Goal: Task Accomplishment & Management: Manage account settings

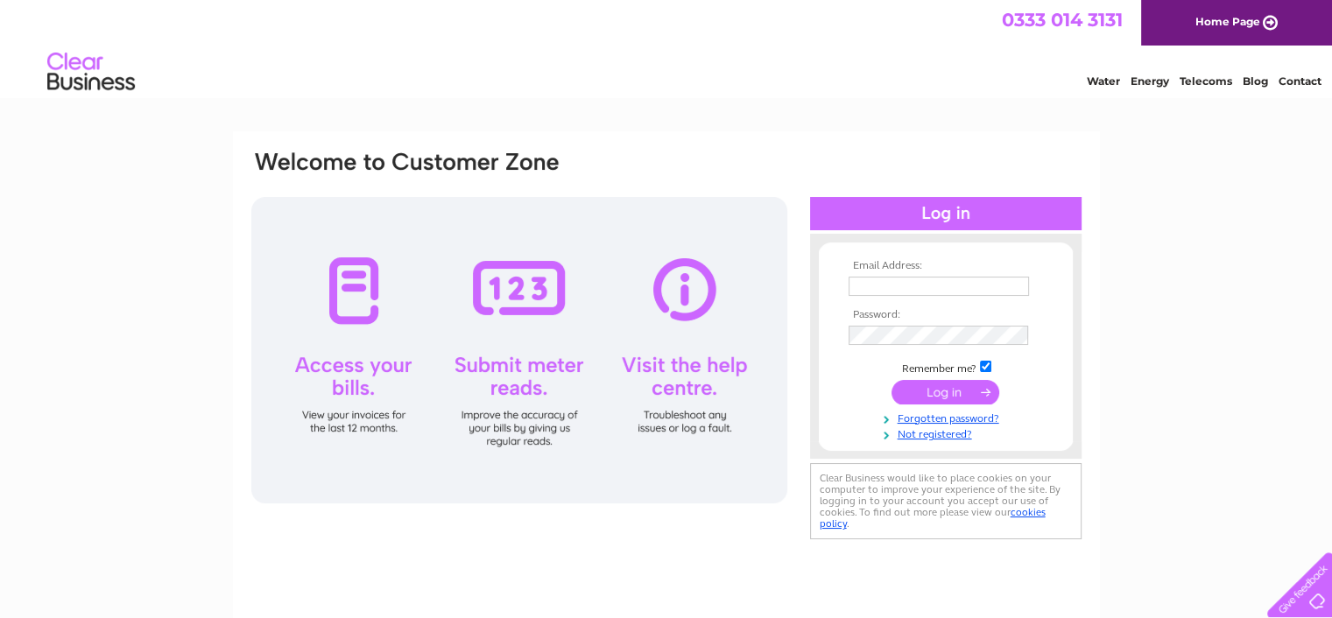
click at [930, 387] on input "submit" at bounding box center [945, 392] width 108 height 25
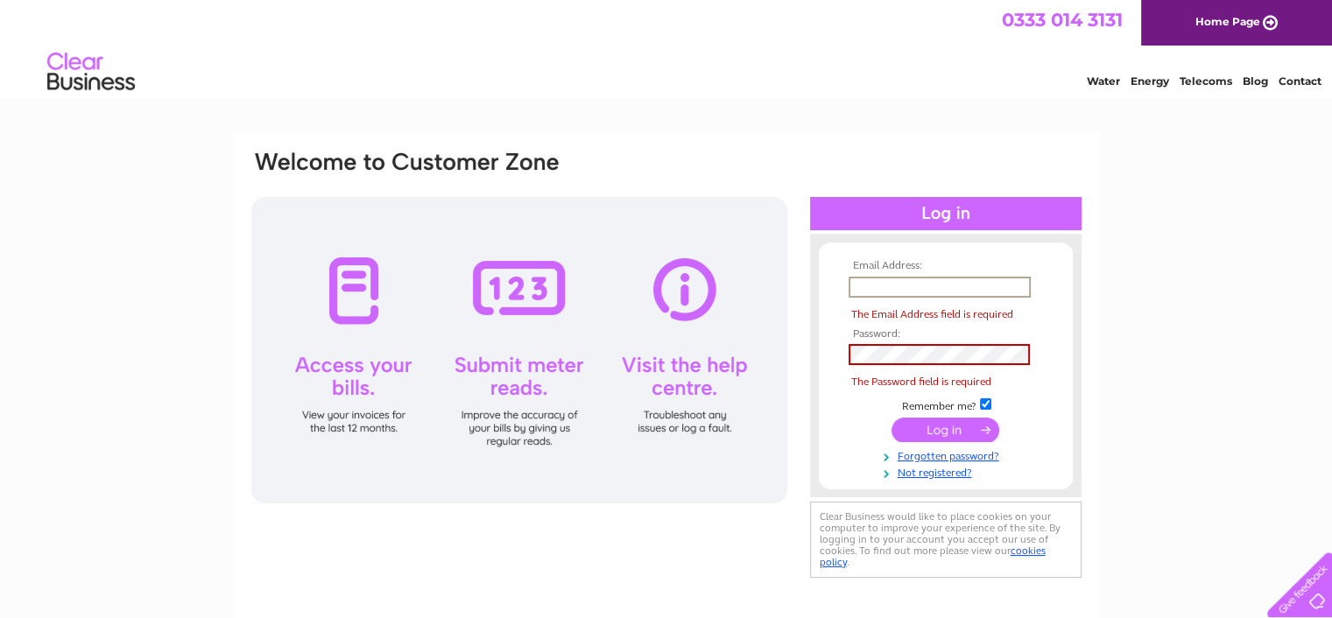
click at [861, 284] on input "text" at bounding box center [940, 287] width 182 height 21
type input "purcellcolin57@gmail.com"
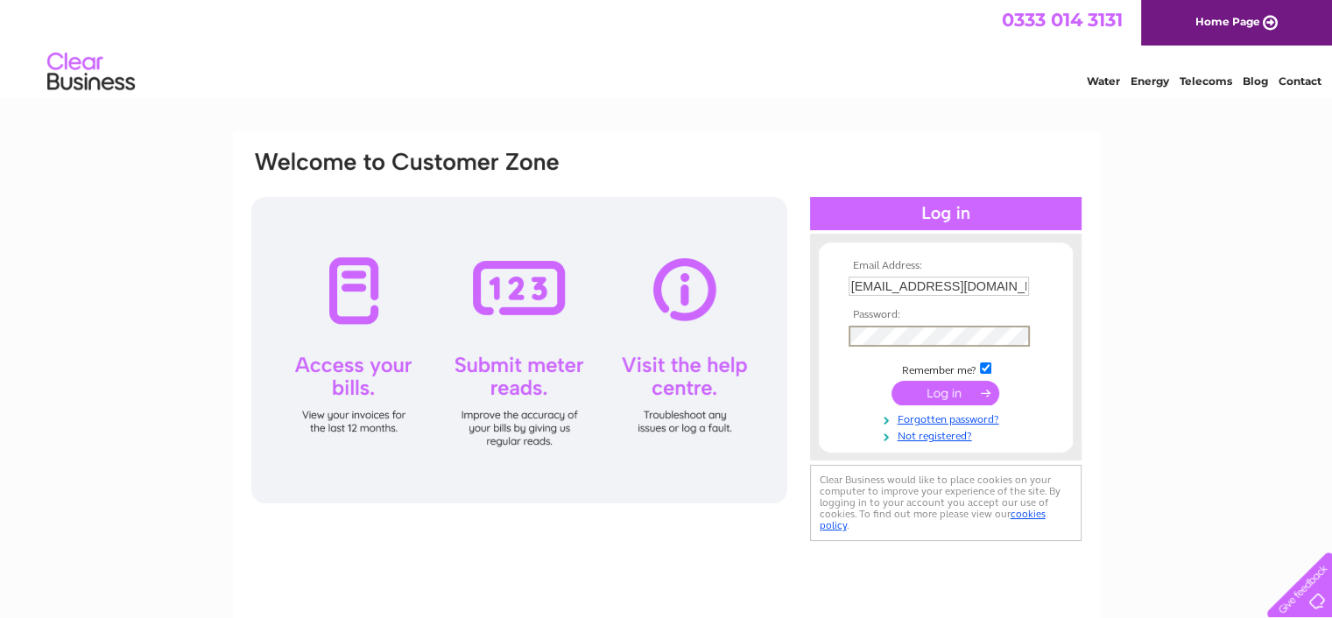
click at [891, 381] on input "submit" at bounding box center [945, 393] width 108 height 25
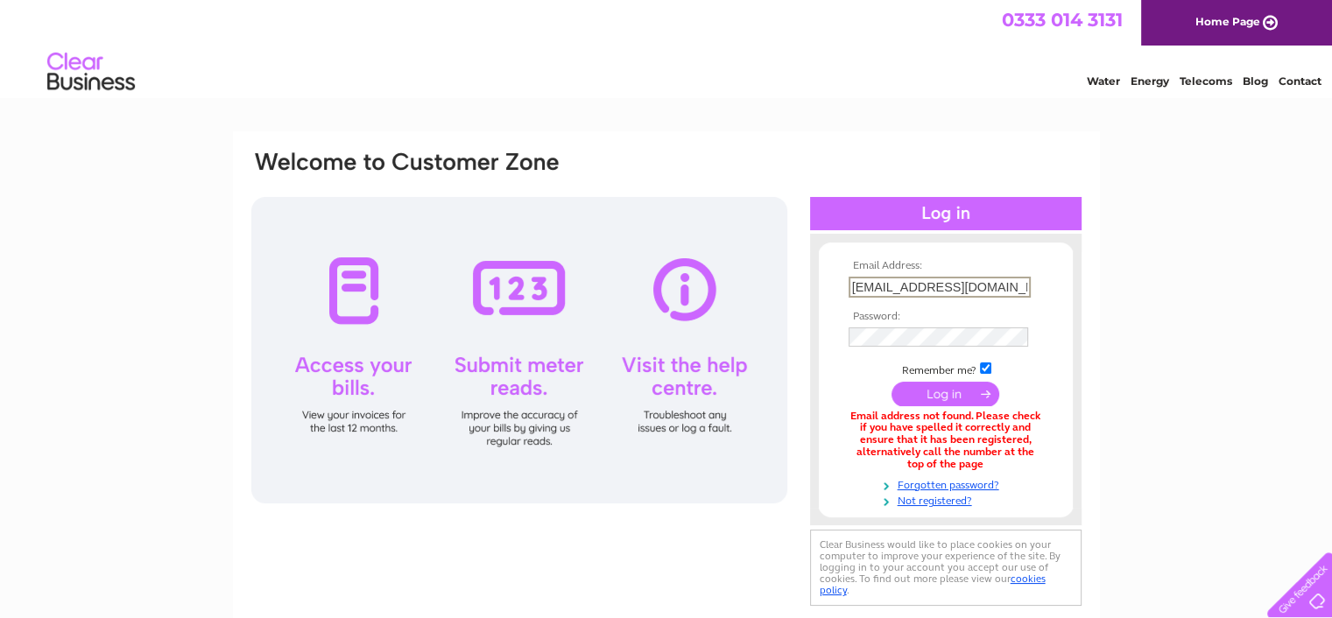
click at [1001, 286] on input "purcellcolin57@gmail.com" at bounding box center [940, 287] width 182 height 21
drag, startPoint x: 1001, startPoint y: 286, endPoint x: 677, endPoint y: 377, distance: 336.6
click at [677, 377] on div "Email Address: purcellcolin57@gmail.com Password:" at bounding box center [667, 379] width 834 height 461
drag, startPoint x: 852, startPoint y: 283, endPoint x: 824, endPoint y: 299, distance: 32.6
click at [824, 299] on form "Email Address: Password: Remember me?" at bounding box center [946, 383] width 254 height 246
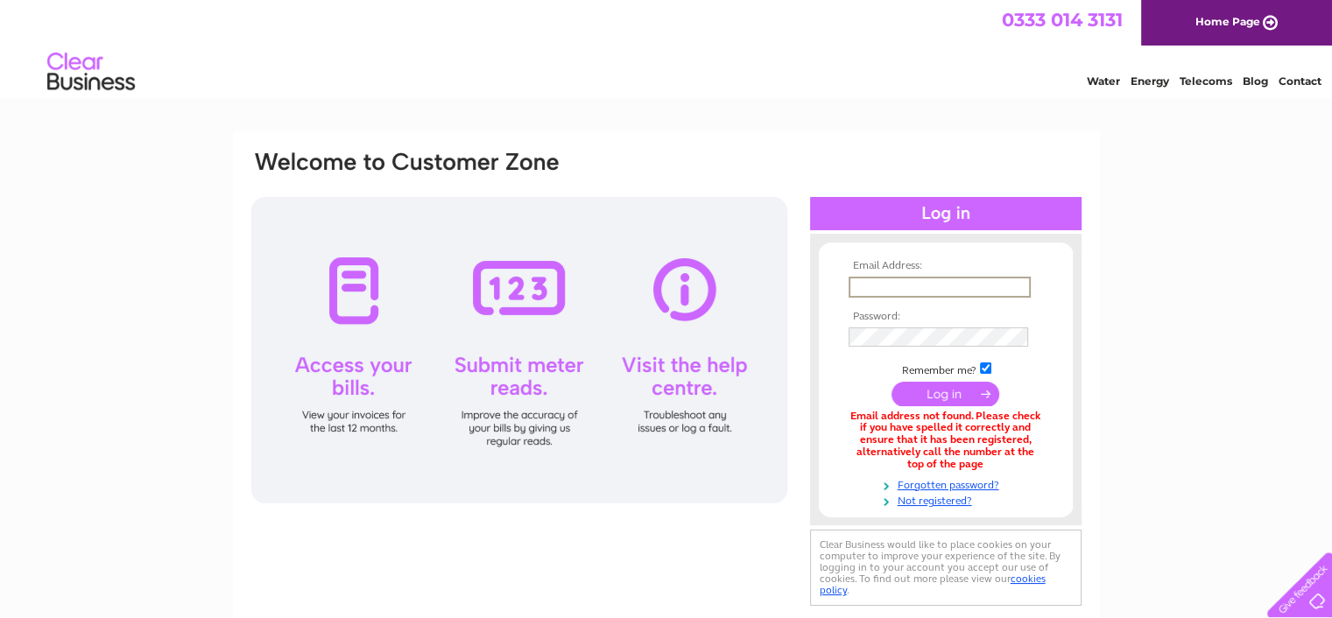
click at [859, 286] on input "text" at bounding box center [940, 287] width 182 height 21
type input "[EMAIL_ADDRESS][DOMAIN_NAME]"
click at [891, 381] on input "submit" at bounding box center [945, 393] width 108 height 25
click at [862, 290] on input "[EMAIL_ADDRESS][DOMAIN_NAME]" at bounding box center [940, 287] width 182 height 21
click at [891, 382] on input "submit" at bounding box center [945, 394] width 108 height 25
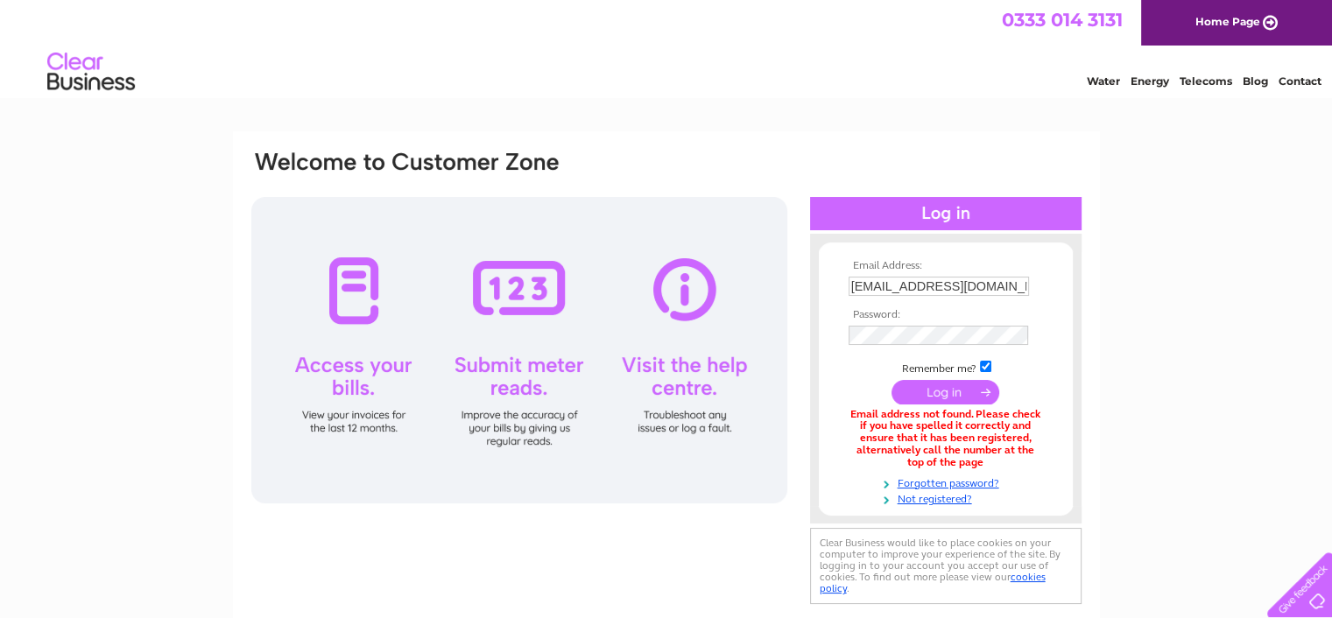
click at [935, 202] on div at bounding box center [945, 213] width 271 height 33
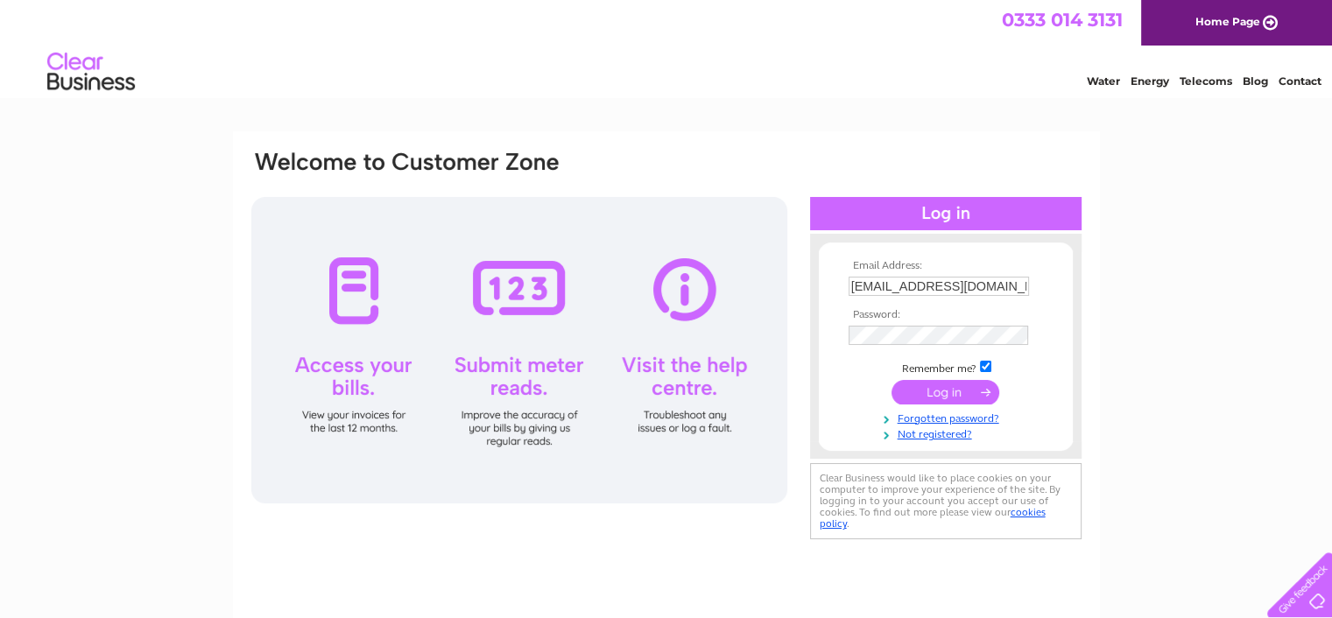
click at [341, 309] on div at bounding box center [519, 350] width 536 height 306
click at [335, 365] on div at bounding box center [519, 350] width 536 height 306
click at [334, 365] on div at bounding box center [519, 350] width 536 height 306
drag, startPoint x: 1002, startPoint y: 279, endPoint x: 822, endPoint y: 285, distance: 179.6
click at [822, 285] on form "Email Address: purcellcolin57@gmail.com Password:" at bounding box center [946, 351] width 254 height 183
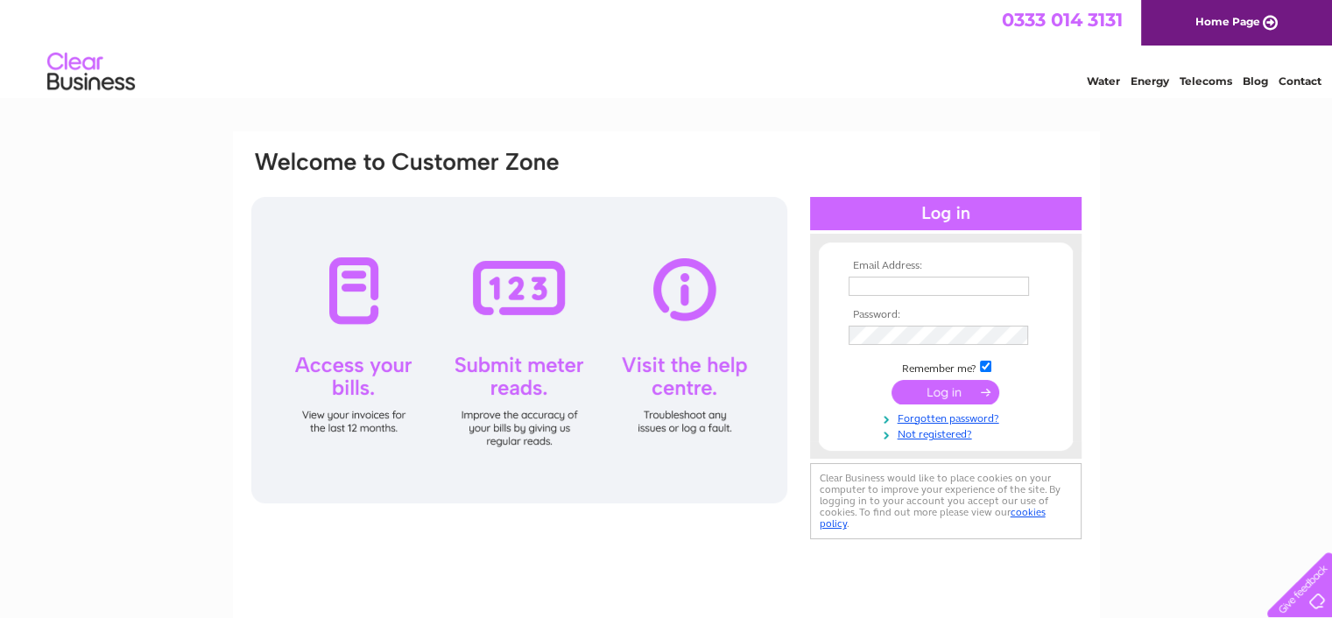
click at [855, 322] on tbody "Email Address: Password: Remember me? Forgotten password?" at bounding box center [945, 350] width 203 height 181
click at [857, 285] on input "text" at bounding box center [940, 287] width 182 height 21
type input "clproductswrexham@gmail.com"
click at [973, 398] on input "submit" at bounding box center [945, 394] width 108 height 25
click at [932, 434] on link "Not registered?" at bounding box center [948, 433] width 199 height 17
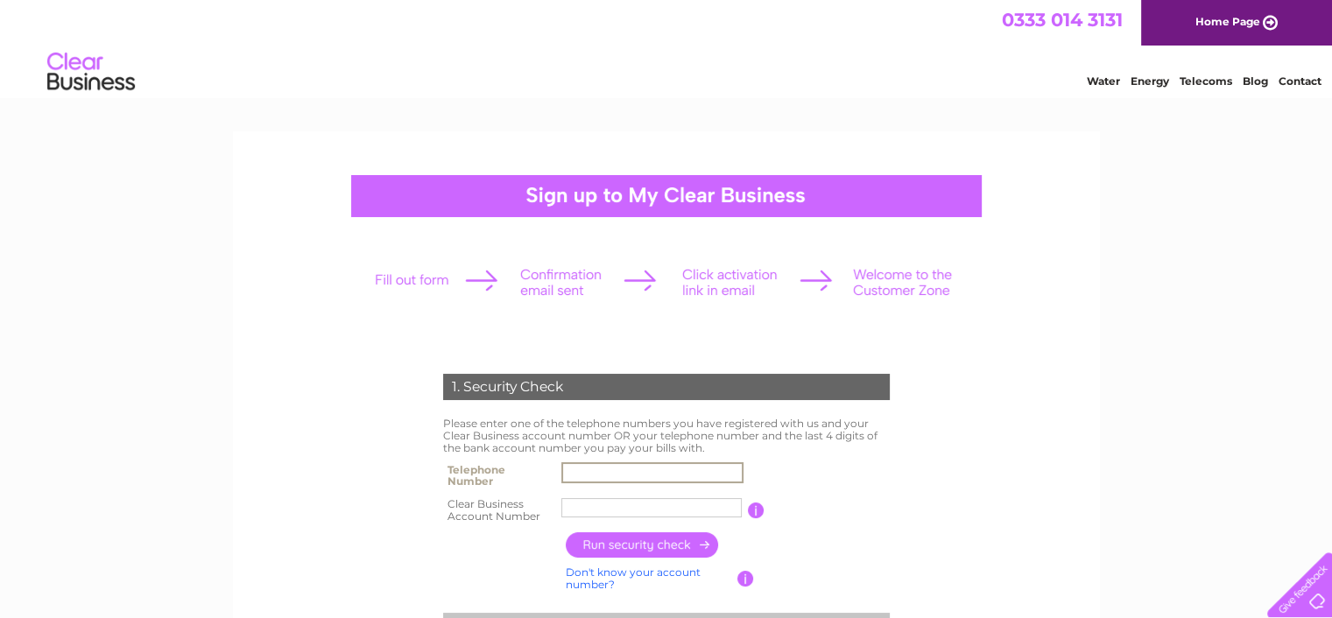
click at [576, 473] on input "text" at bounding box center [652, 472] width 182 height 21
type input "07932036660"
type input "Cl Produc"
click at [633, 541] on input "button" at bounding box center [643, 544] width 154 height 25
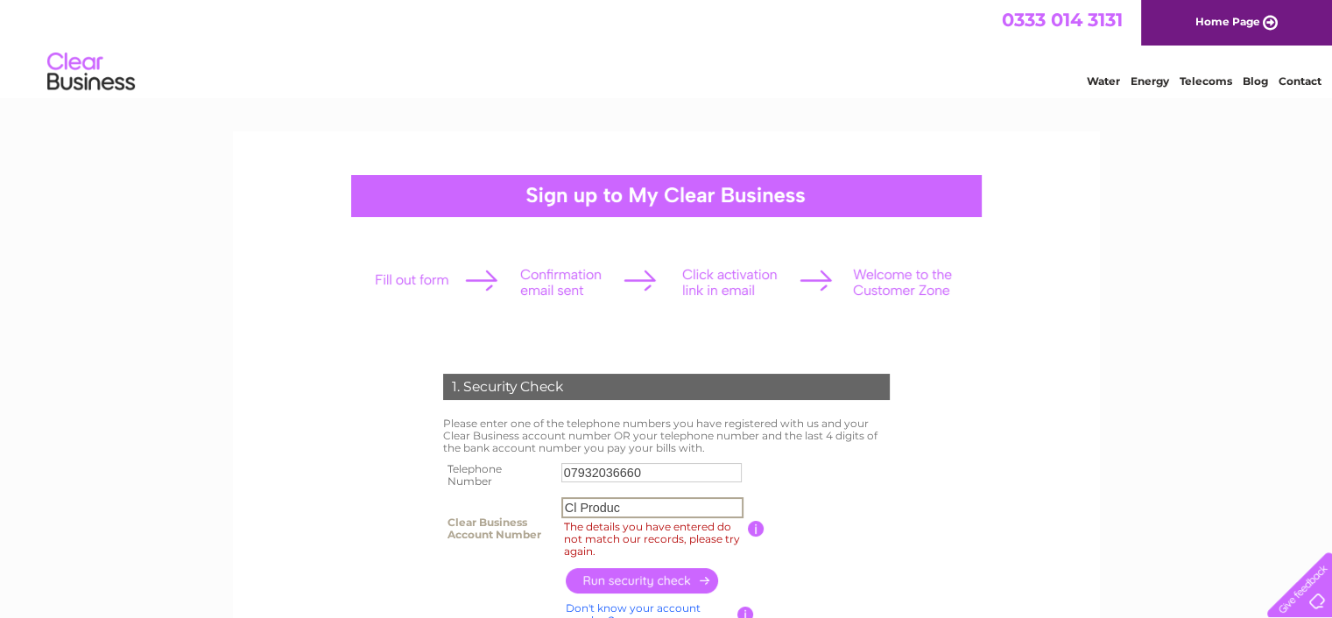
drag, startPoint x: 629, startPoint y: 508, endPoint x: 519, endPoint y: 510, distance: 109.5
click at [519, 510] on tr "Clear Business Account Number Cl Produc The details you have entered do not mat…" at bounding box center [666, 528] width 455 height 71
paste input "1031664"
type input "1031664"
click at [601, 575] on input "button" at bounding box center [643, 580] width 154 height 25
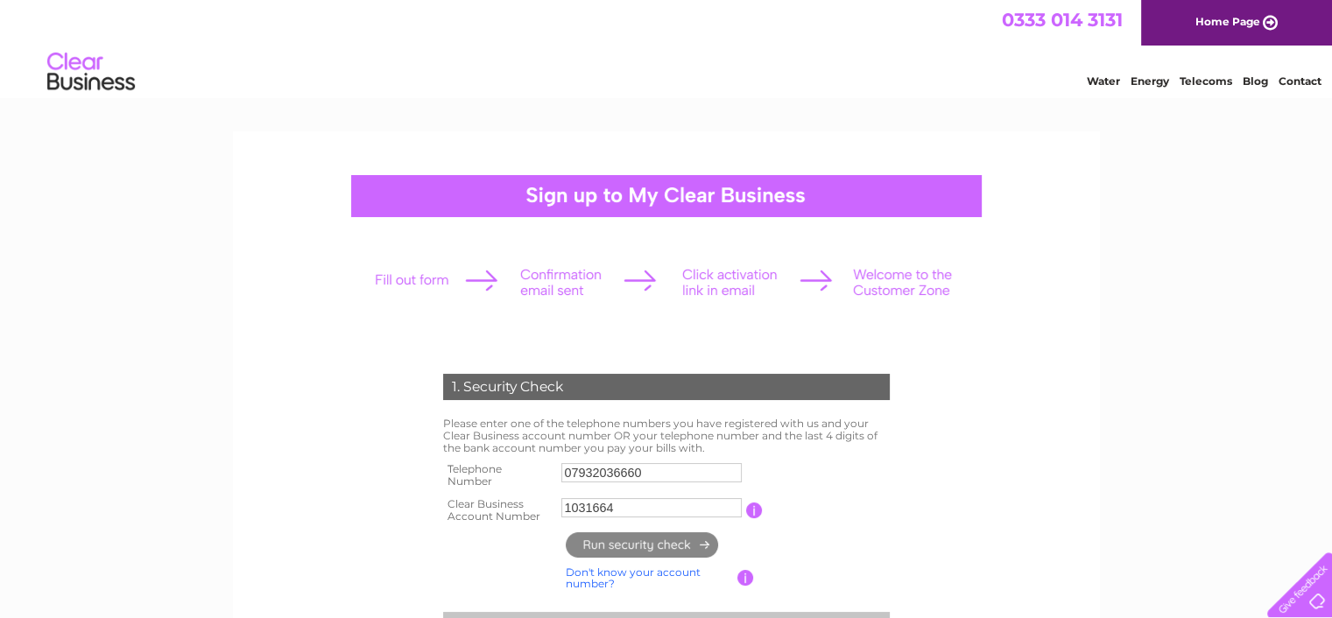
type input "**********"
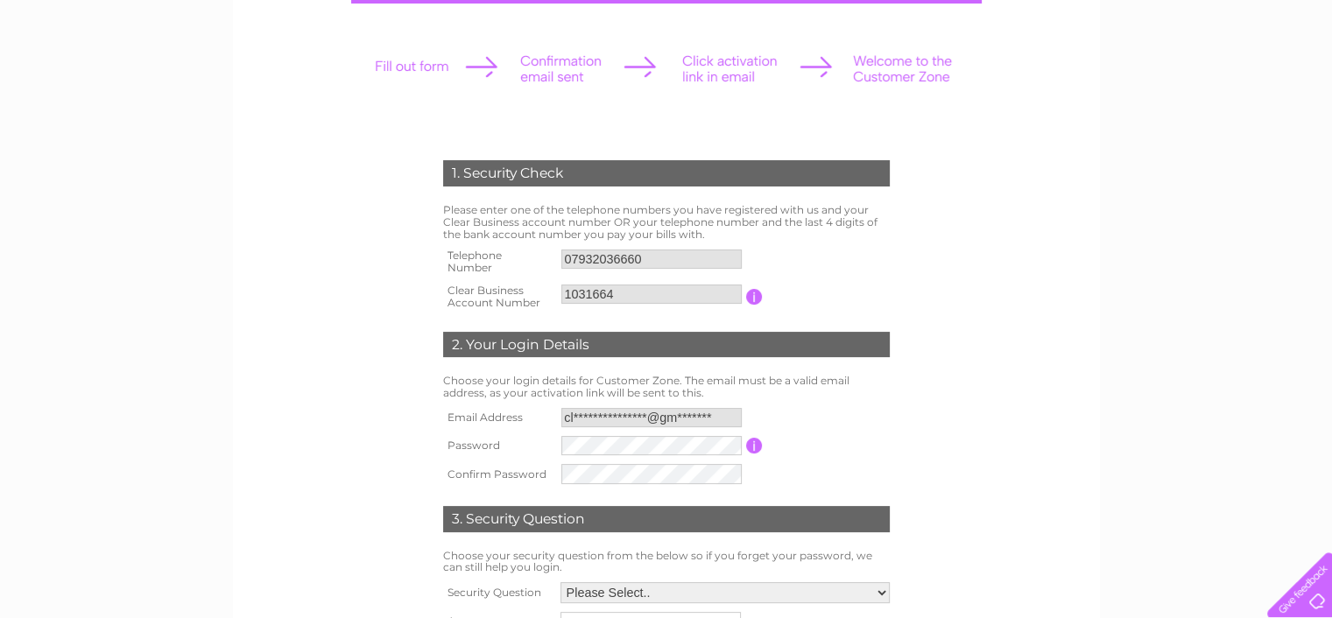
scroll to position [350, 0]
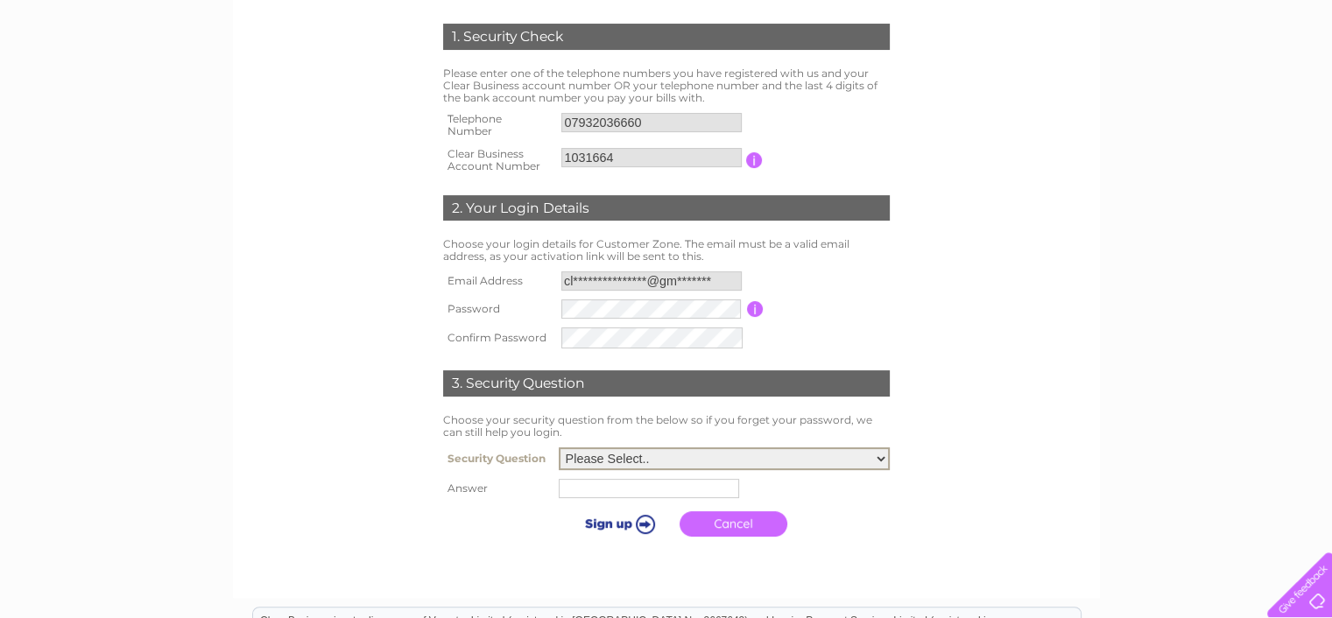
click at [881, 454] on select "Please Select.. In what town or city was your first job? In what town or city d…" at bounding box center [724, 458] width 331 height 23
select select "1"
click at [559, 446] on select "Please Select.. In what town or city was your first job? In what town or city d…" at bounding box center [724, 457] width 331 height 23
click at [580, 483] on input "text" at bounding box center [651, 485] width 182 height 21
type input "shrewsbury"
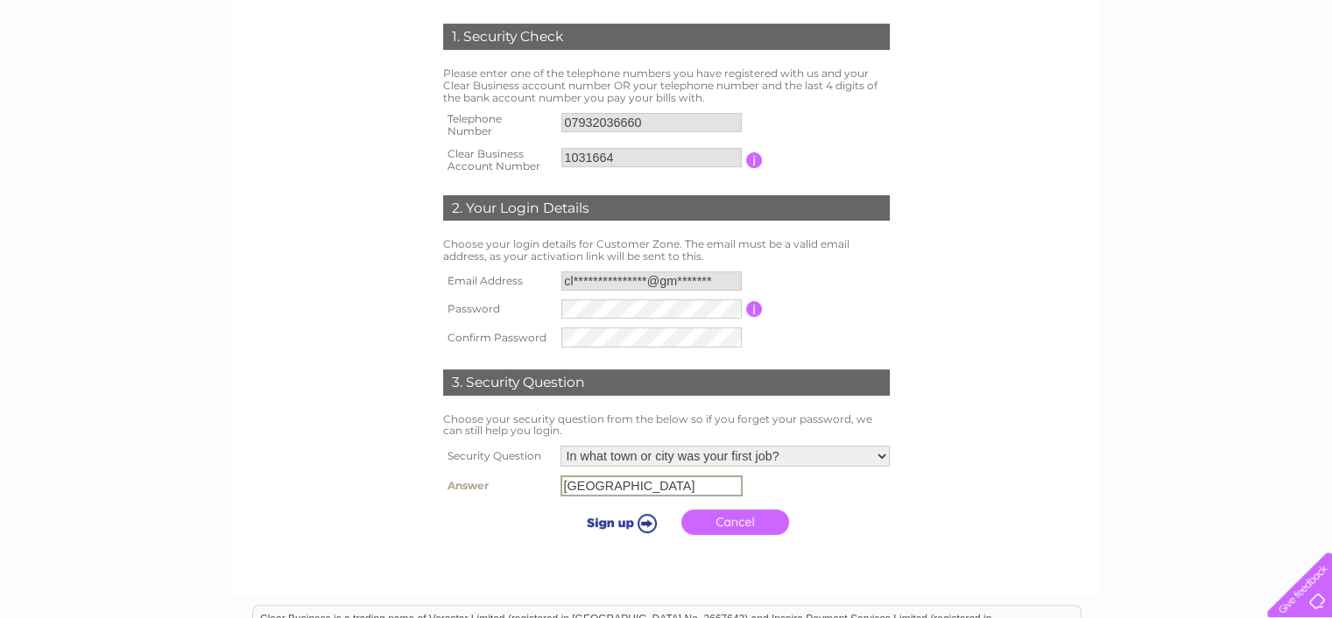
click at [647, 524] on input "submit" at bounding box center [619, 523] width 108 height 25
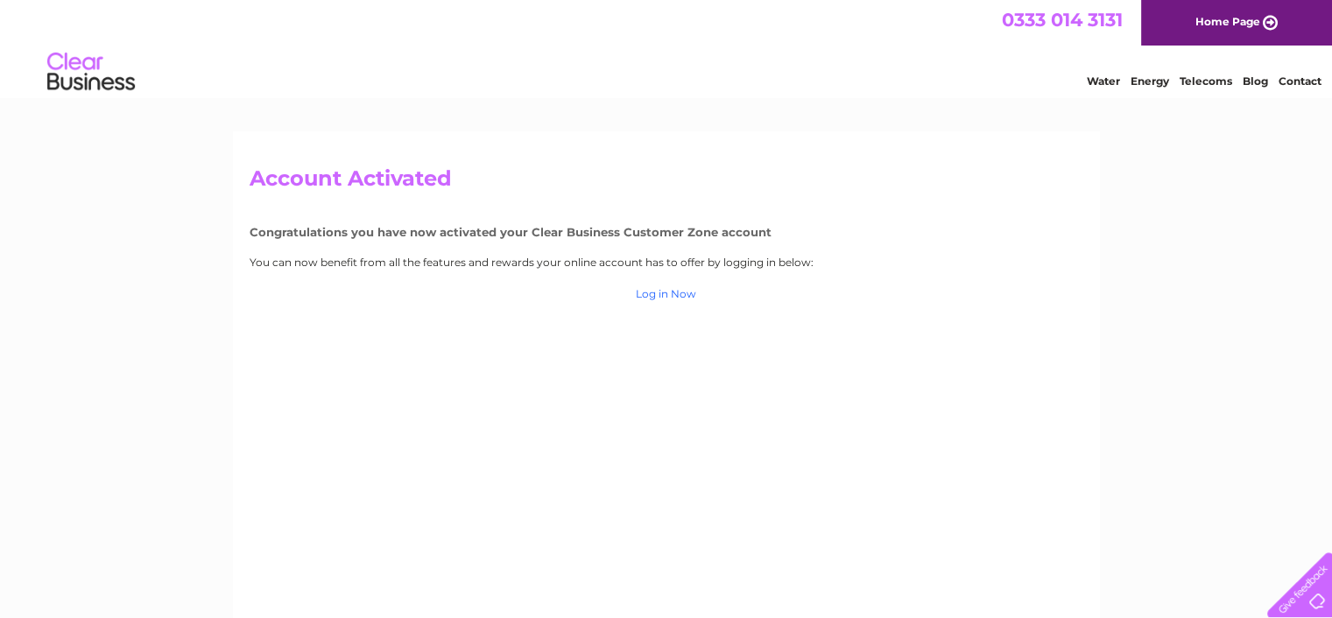
click at [684, 291] on link "Log in Now" at bounding box center [666, 293] width 60 height 13
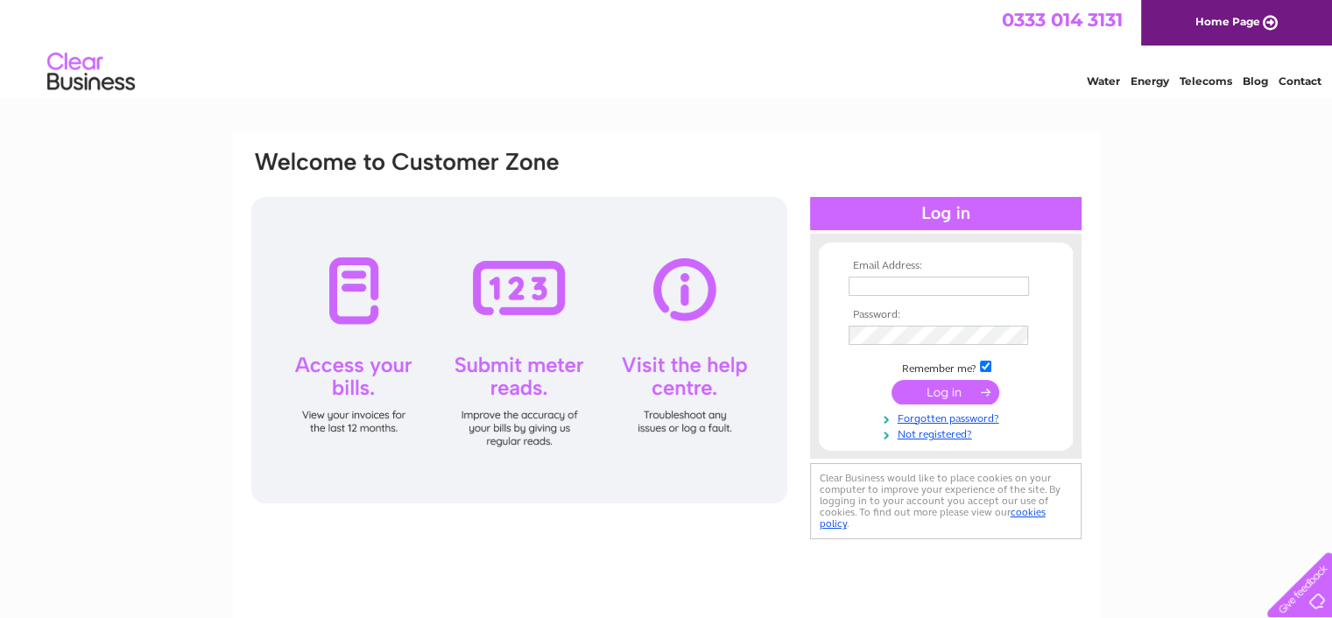
type input "1031664"
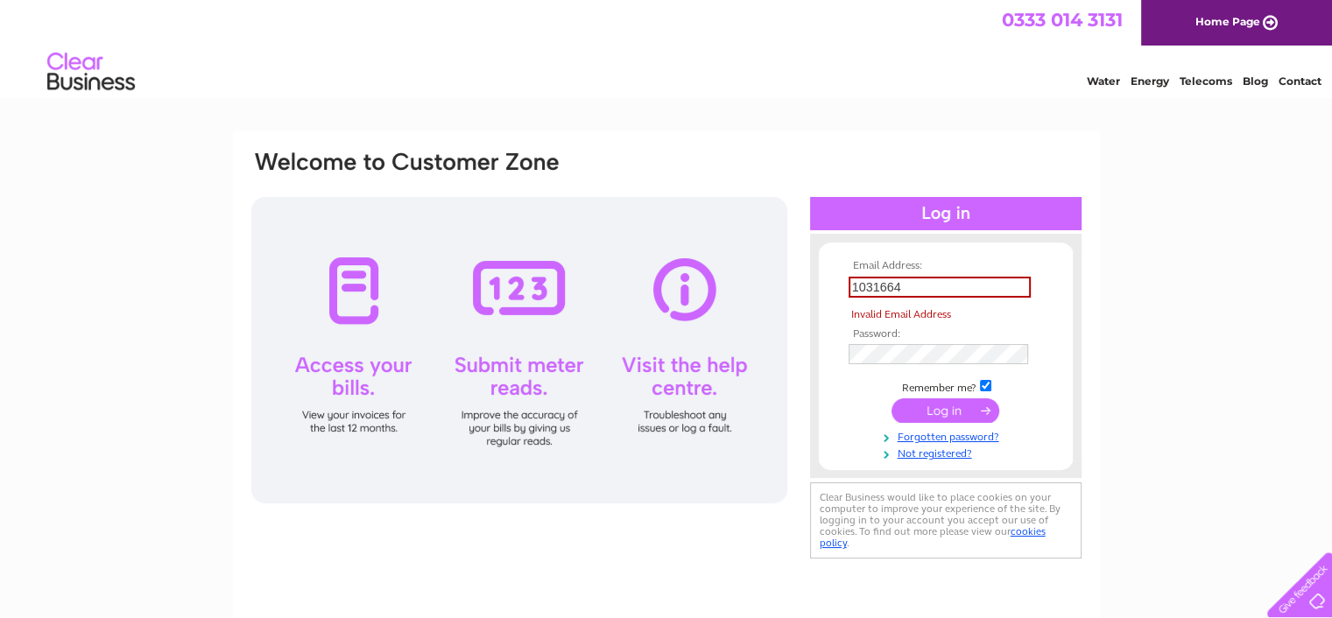
click at [918, 388] on tbody "Email Address: 1031664 Invalid Email Address Password: Remember me?" at bounding box center [945, 360] width 203 height 201
drag, startPoint x: 903, startPoint y: 284, endPoint x: 824, endPoint y: 286, distance: 78.9
click at [824, 286] on form "Email Address: 1031664 Invalid Email Address Password: Forgotten password?" at bounding box center [946, 360] width 254 height 201
type input "clproductswrexham@gmail.com"
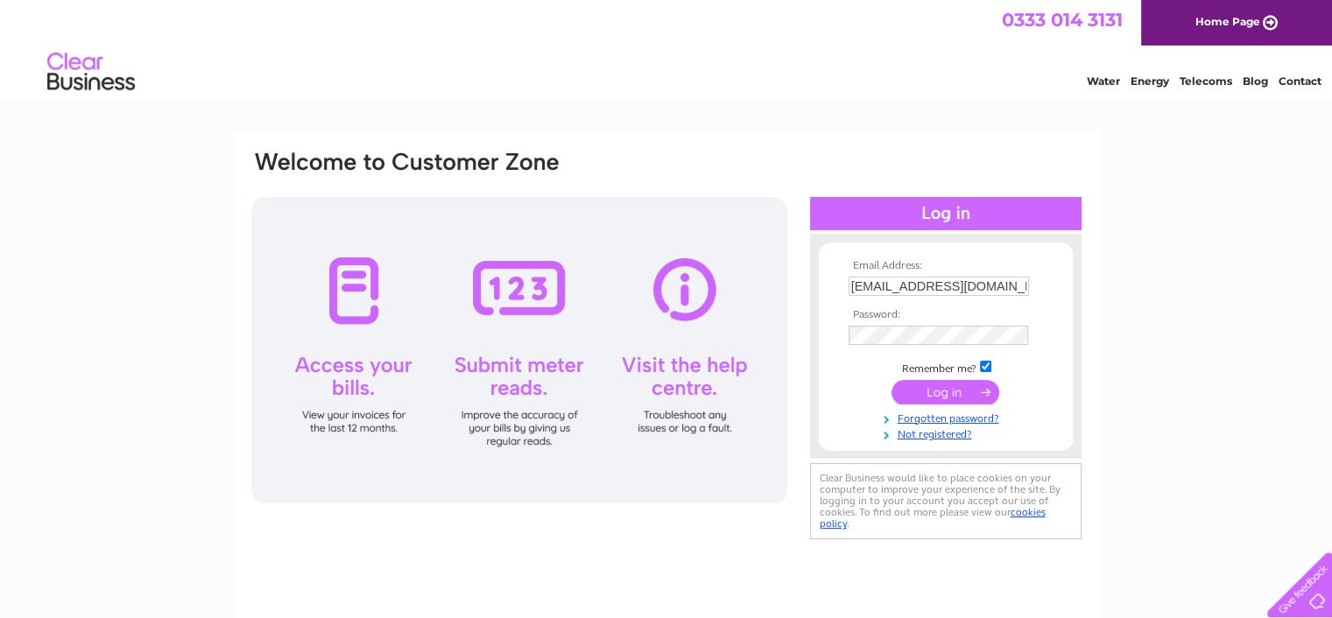
click at [958, 390] on input "submit" at bounding box center [945, 392] width 108 height 25
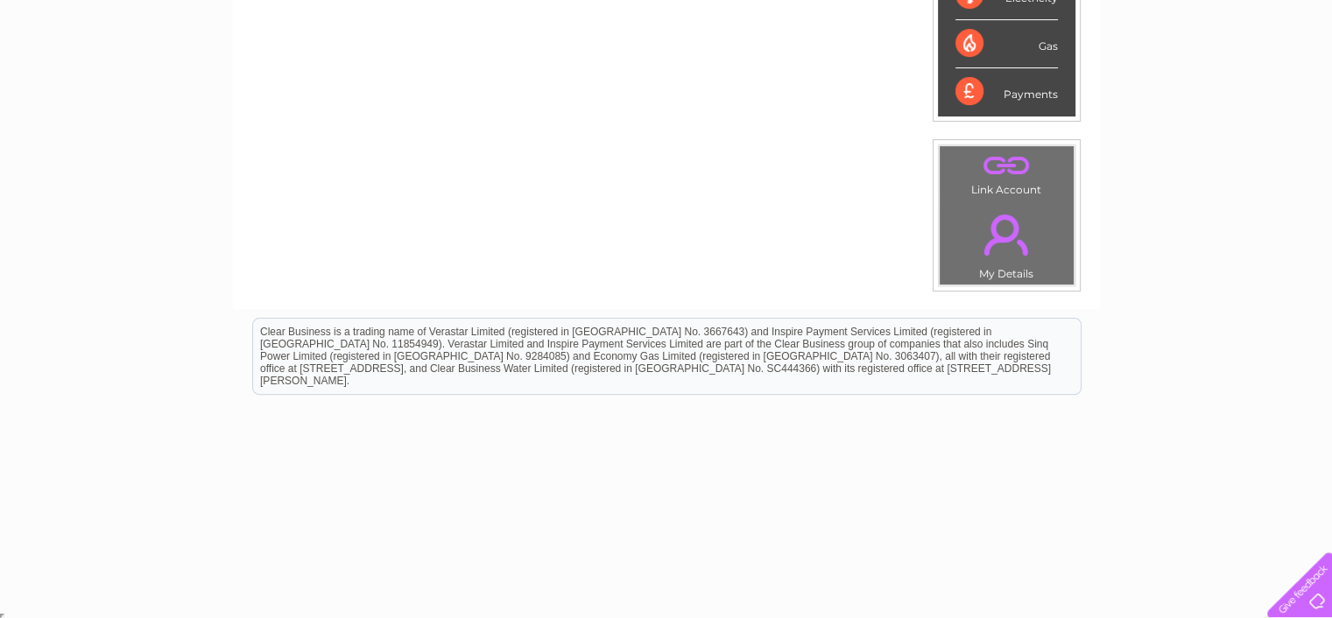
scroll to position [157, 0]
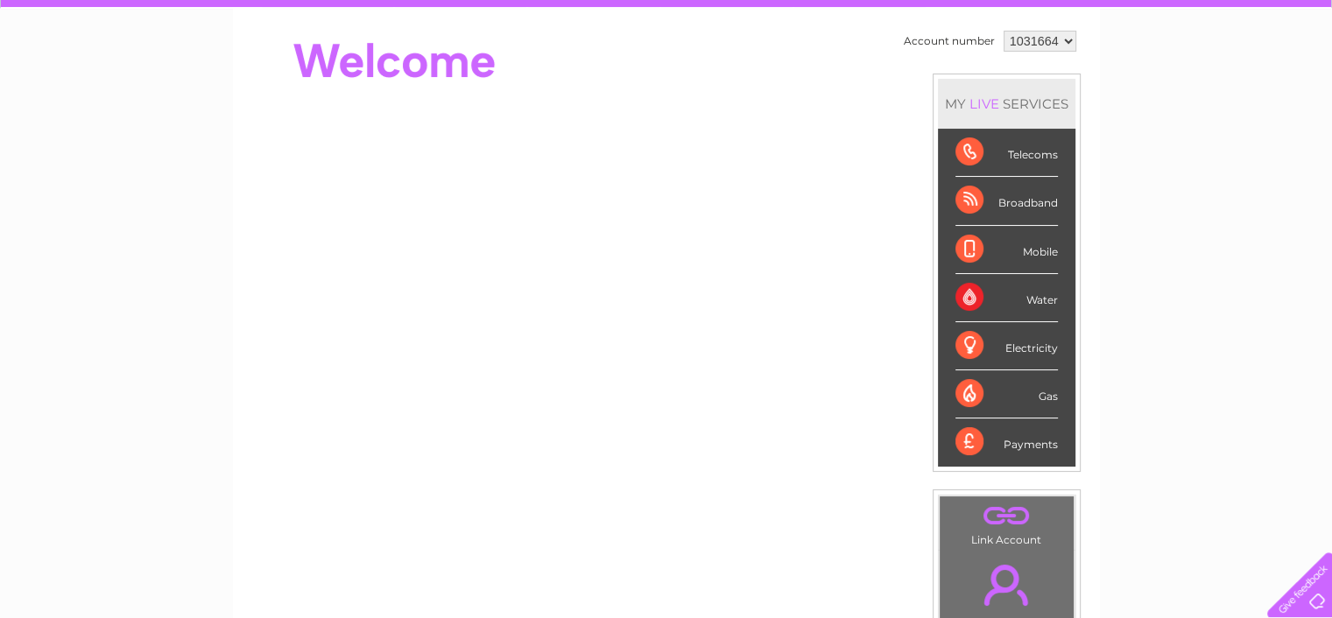
click at [1044, 439] on div "Payments" at bounding box center [1006, 442] width 102 height 47
click at [961, 437] on div "Payments" at bounding box center [1006, 442] width 102 height 47
click at [959, 335] on div "Electricity" at bounding box center [1006, 346] width 102 height 48
click at [1041, 348] on div "Electricity" at bounding box center [1006, 346] width 102 height 48
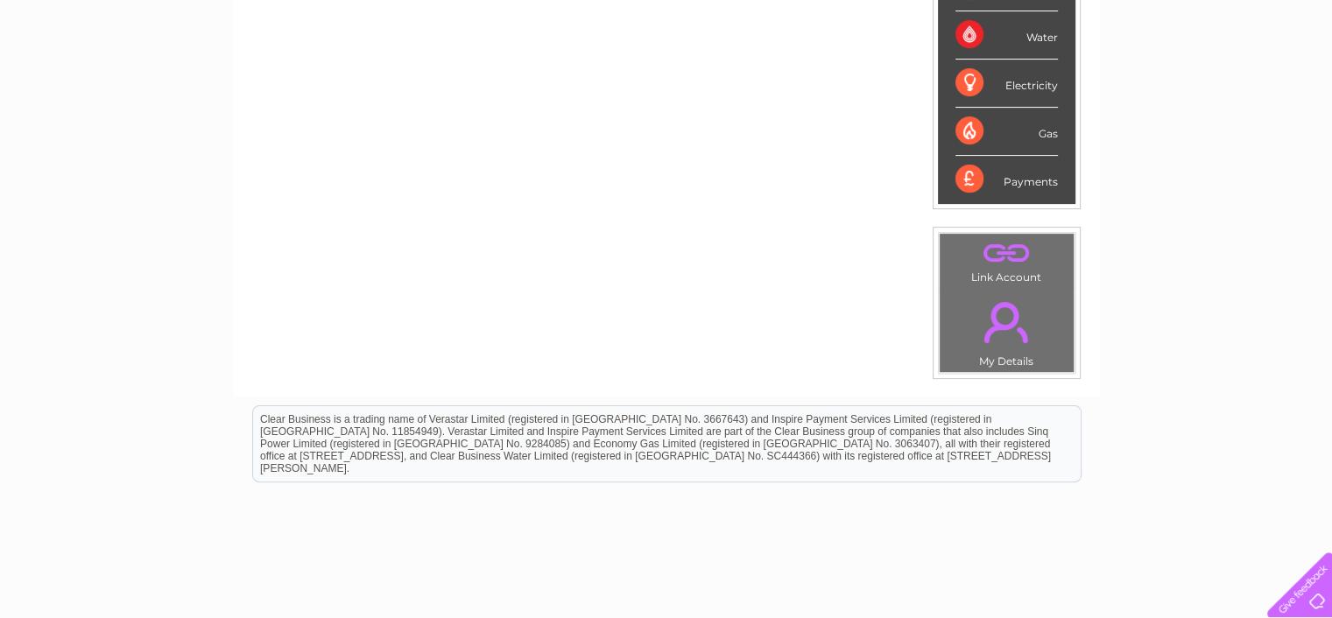
scroll to position [0, 0]
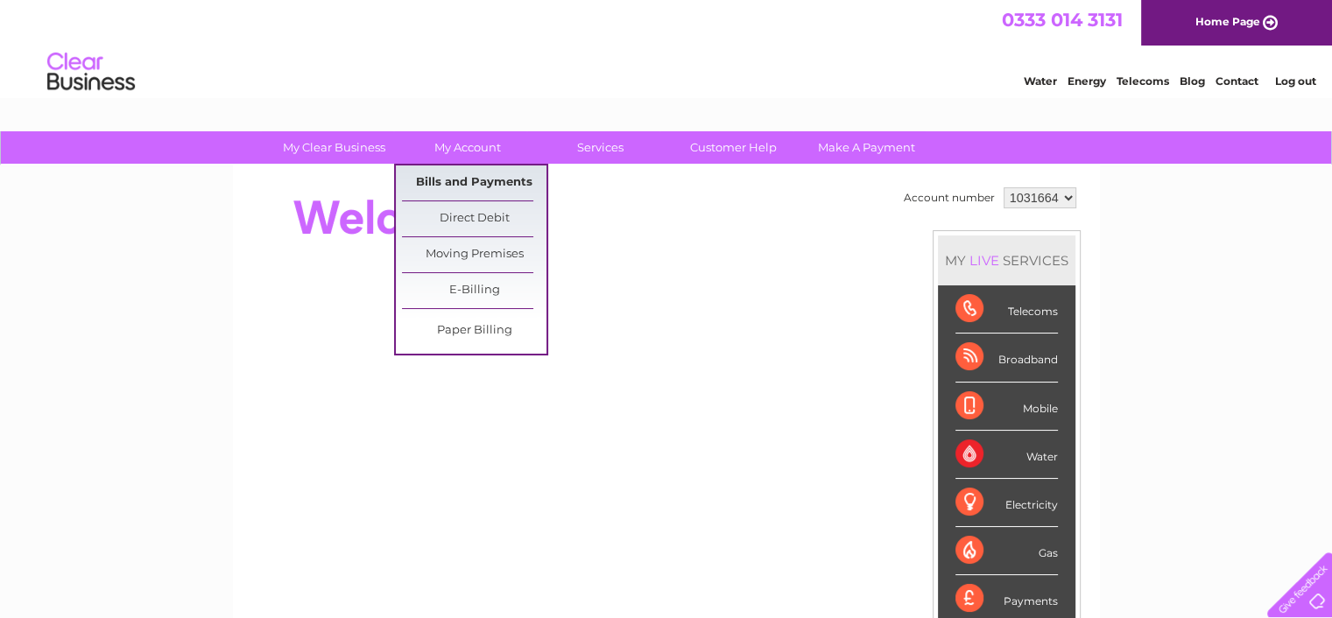
click at [466, 175] on link "Bills and Payments" at bounding box center [474, 183] width 144 height 35
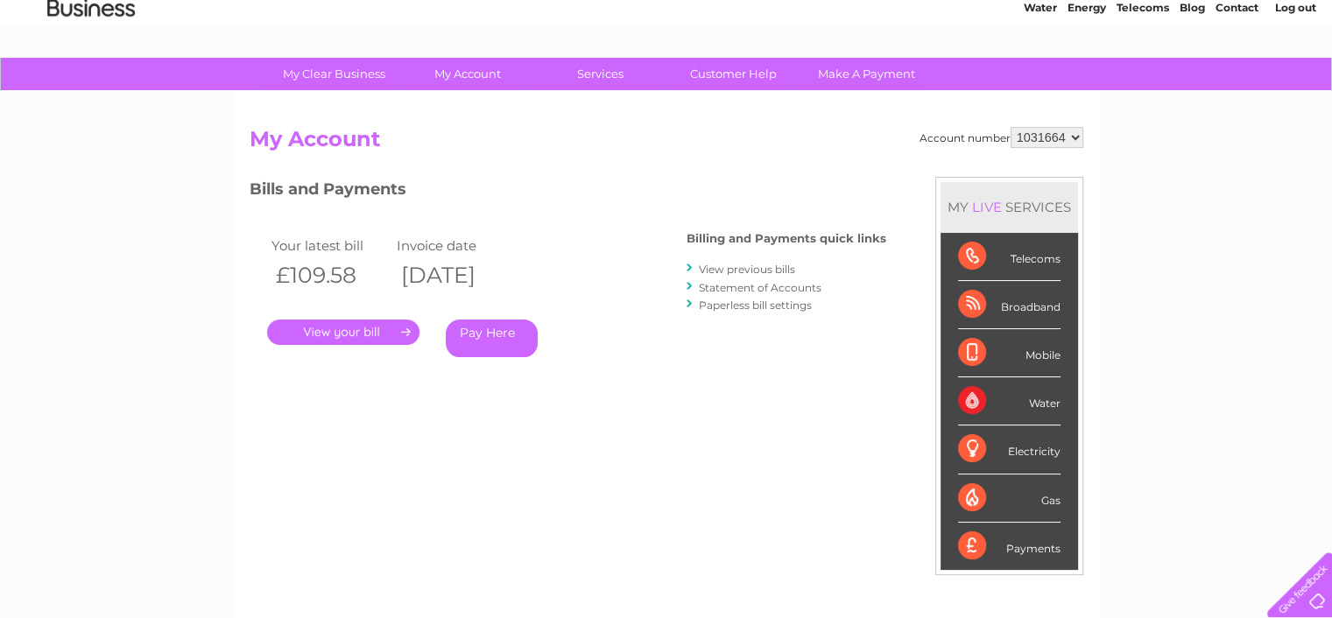
scroll to position [175, 0]
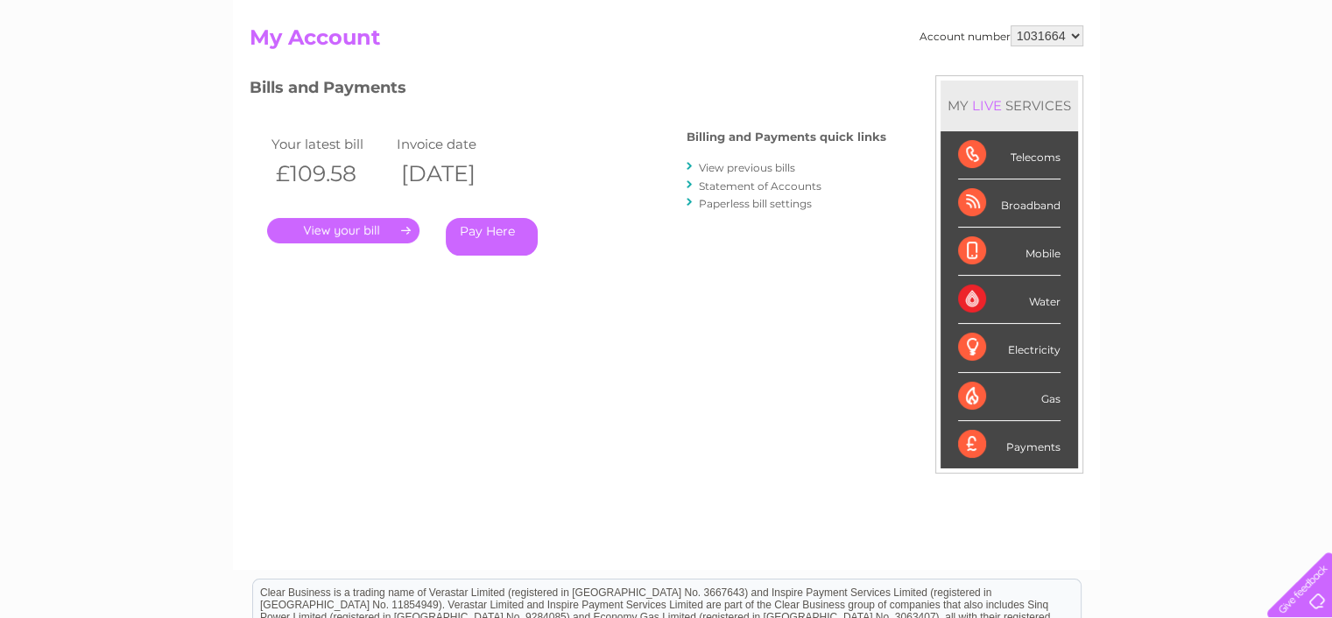
click at [315, 227] on link "." at bounding box center [343, 230] width 152 height 25
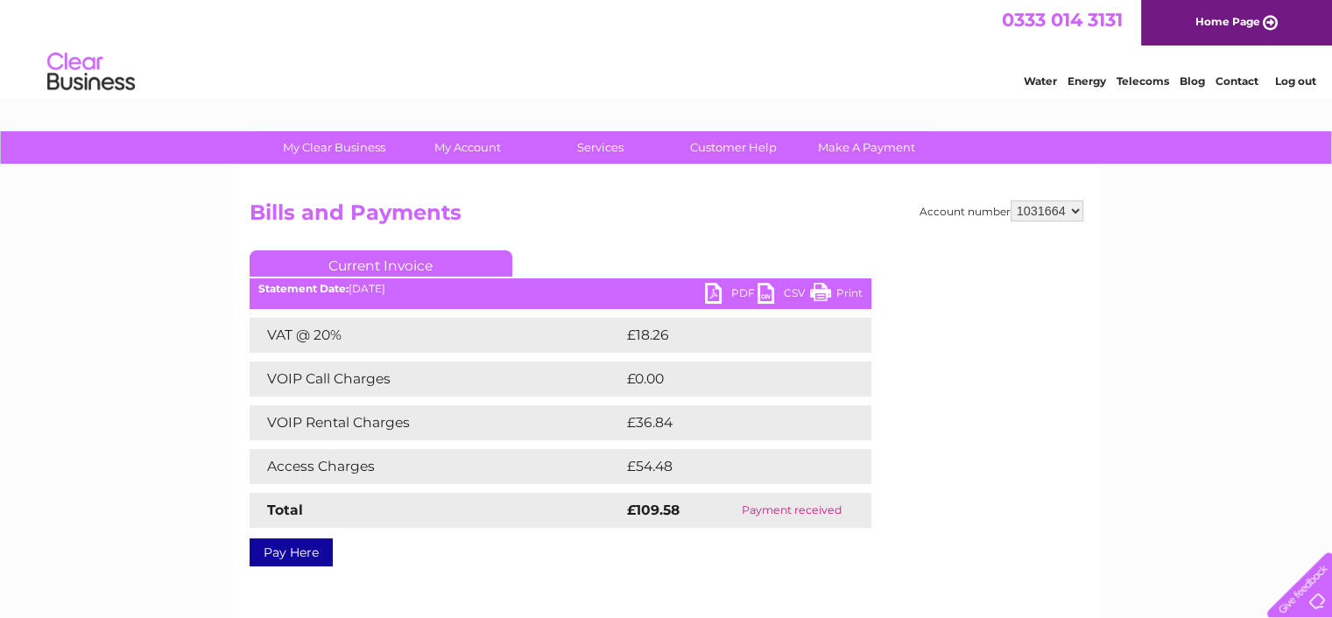
click at [348, 258] on link "Current Invoice" at bounding box center [381, 263] width 263 height 26
click at [714, 293] on link "PDF" at bounding box center [731, 295] width 53 height 25
